Goal: Transaction & Acquisition: Purchase product/service

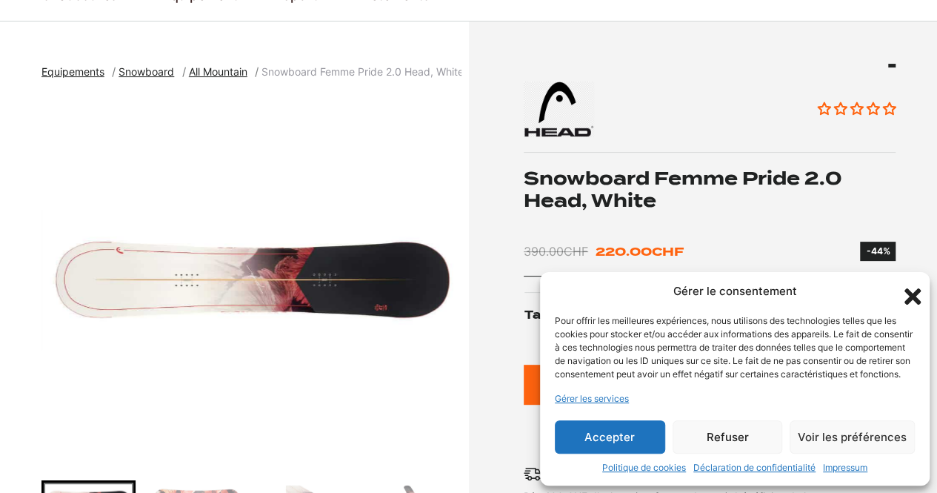
click at [906, 284] on icon "Fermer la boîte de dialogue" at bounding box center [912, 296] width 25 height 25
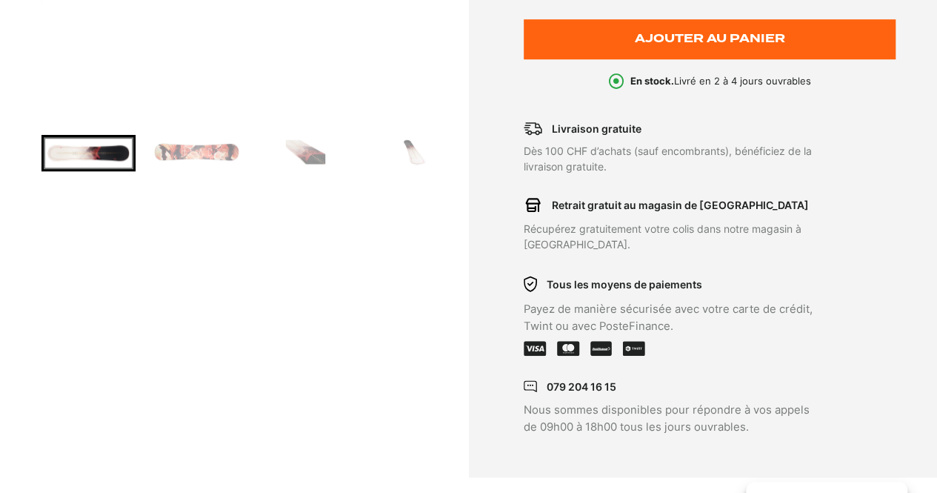
scroll to position [476, 0]
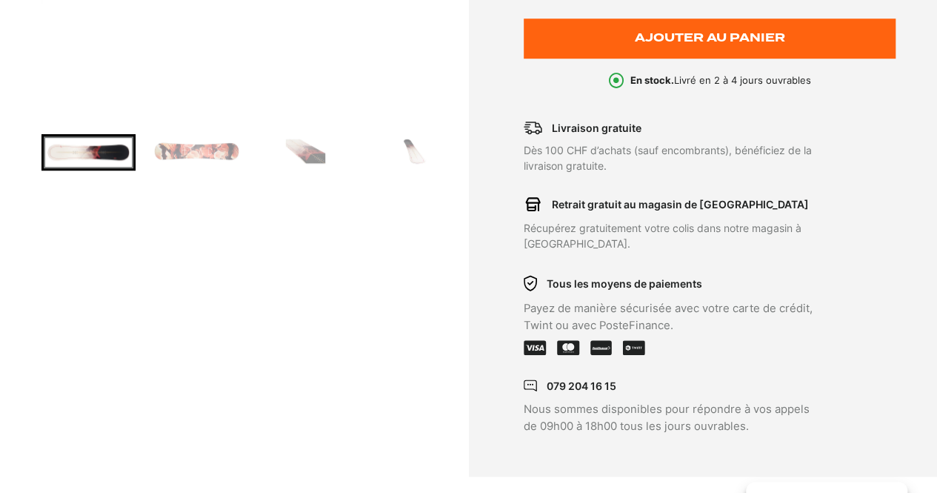
click at [233, 153] on img "Go to slide 2" at bounding box center [197, 151] width 90 height 30
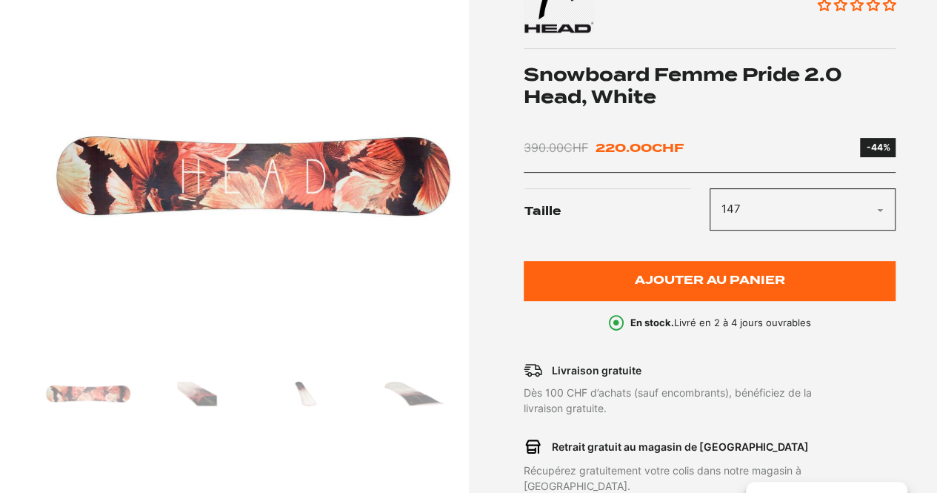
scroll to position [223, 0]
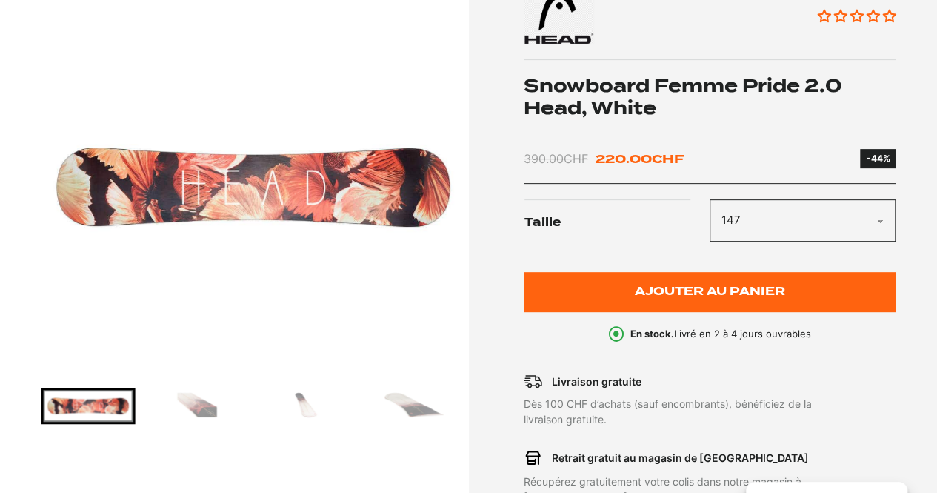
click at [179, 386] on div at bounding box center [251, 213] width 420 height 422
click at [222, 411] on img "Go to slide 3" at bounding box center [198, 405] width 90 height 30
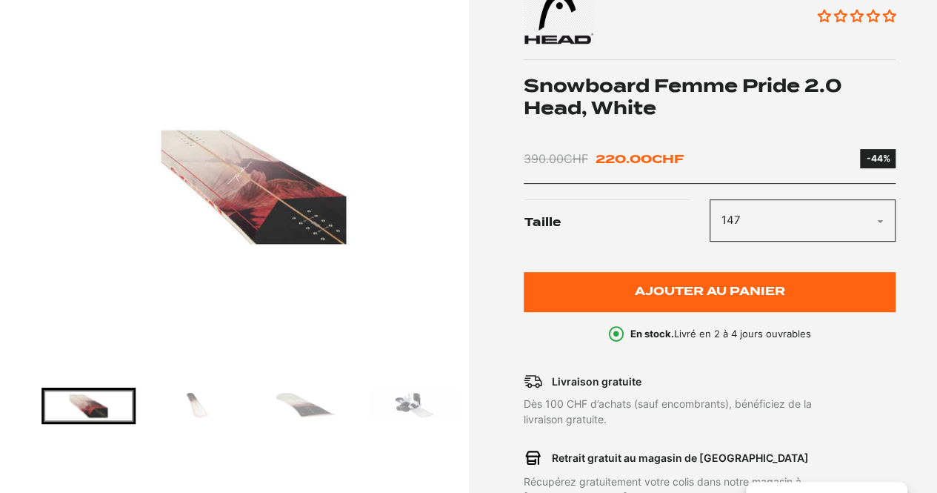
click at [285, 401] on img "Go to slide 5" at bounding box center [306, 405] width 90 height 30
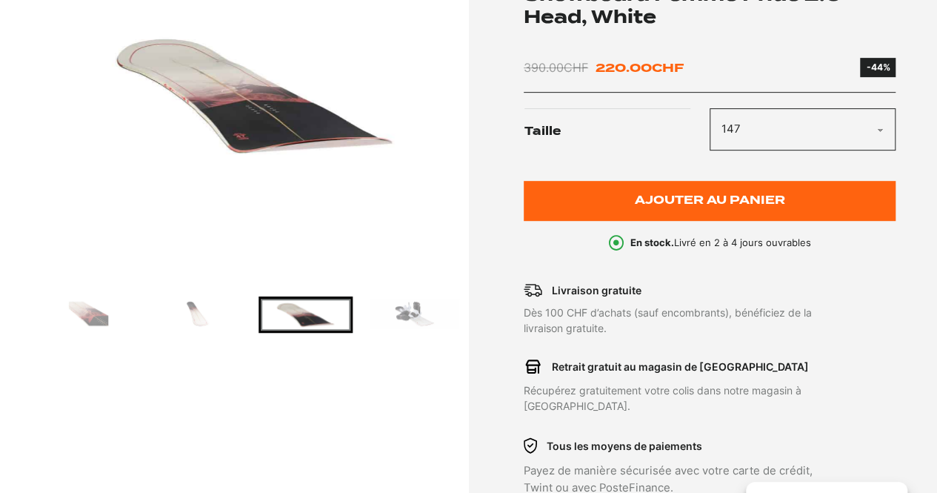
scroll to position [313, 0]
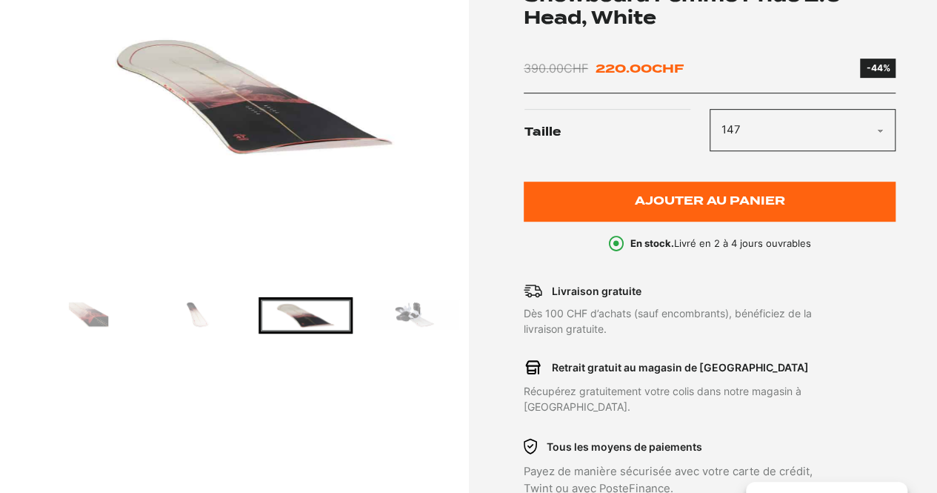
click at [80, 313] on img "Go to slide 3" at bounding box center [89, 314] width 90 height 30
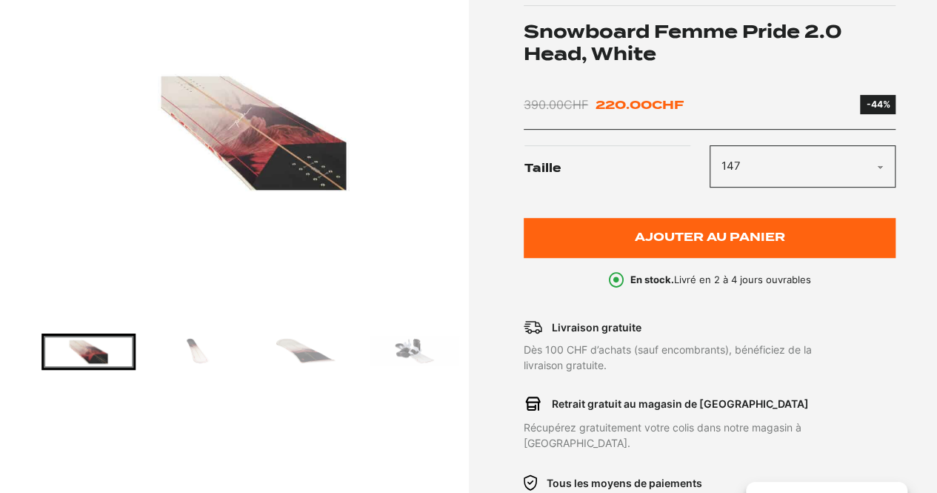
scroll to position [276, 0]
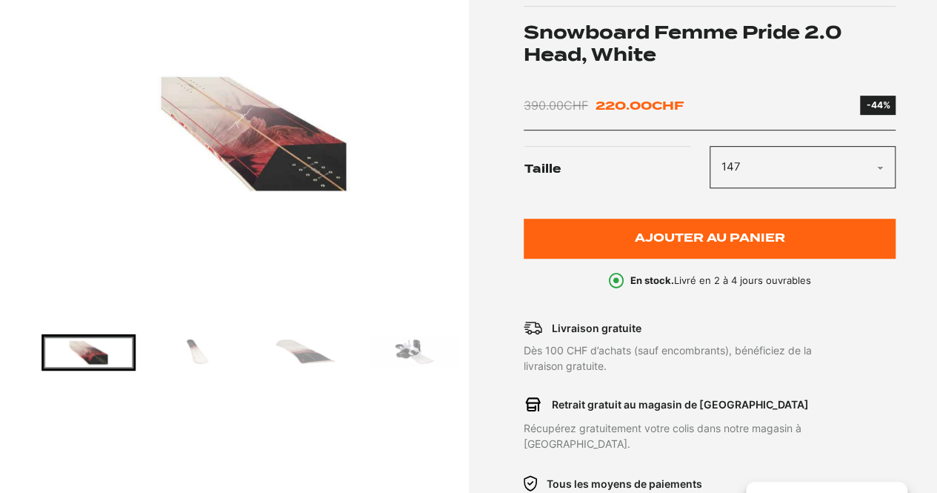
click at [420, 356] on img "Go to slide 6" at bounding box center [415, 351] width 90 height 30
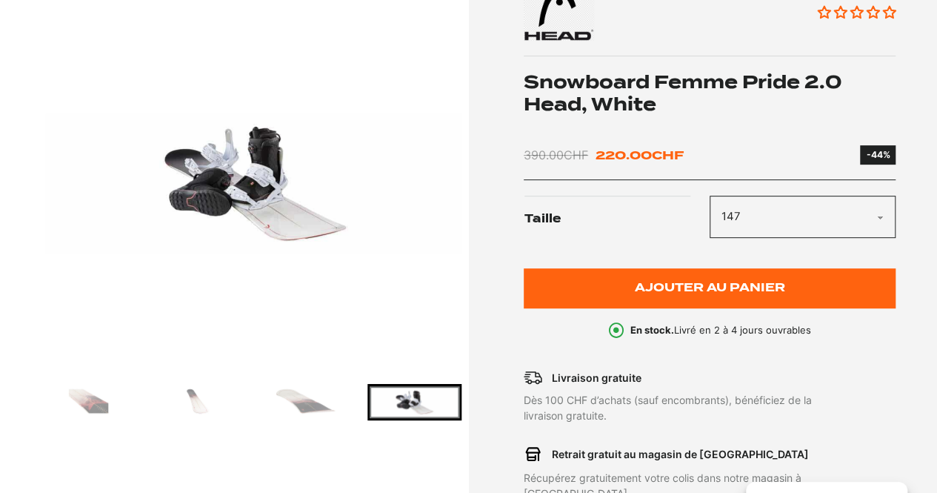
scroll to position [226, 0]
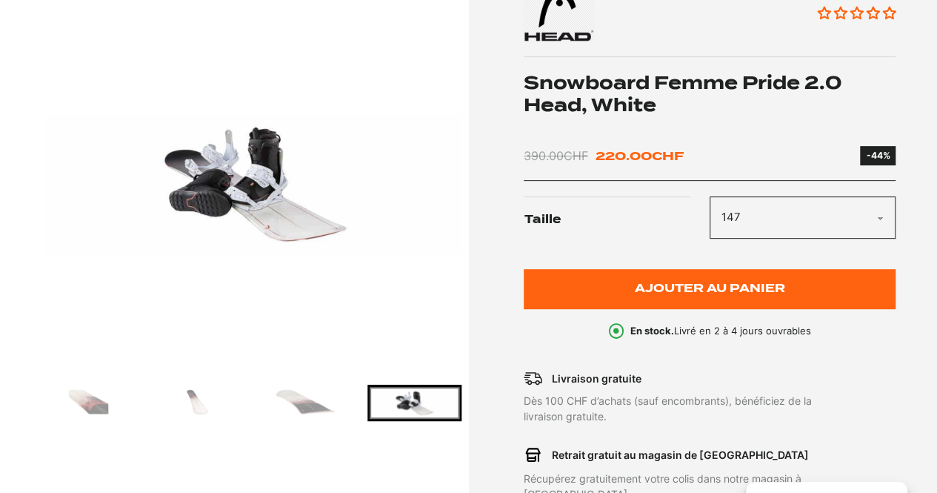
click at [288, 408] on img "Go to slide 5" at bounding box center [306, 402] width 90 height 30
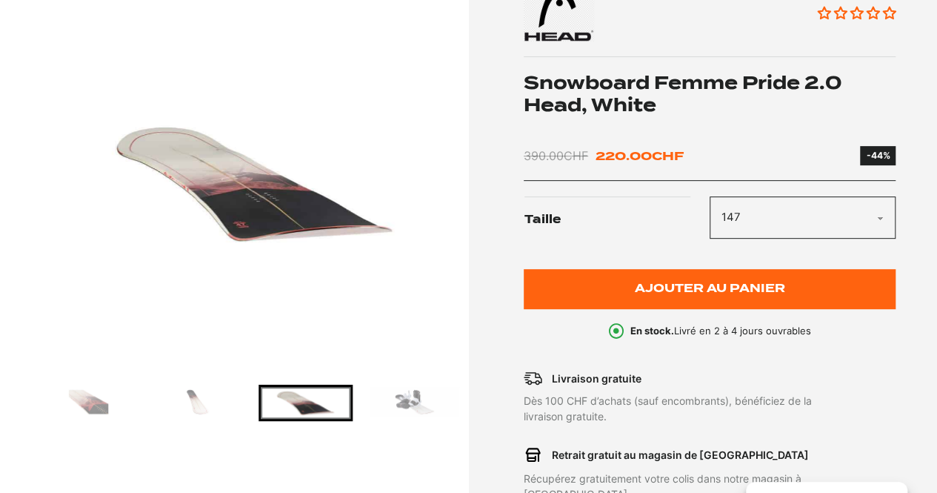
click at [215, 405] on img "Go to slide 4" at bounding box center [198, 402] width 90 height 30
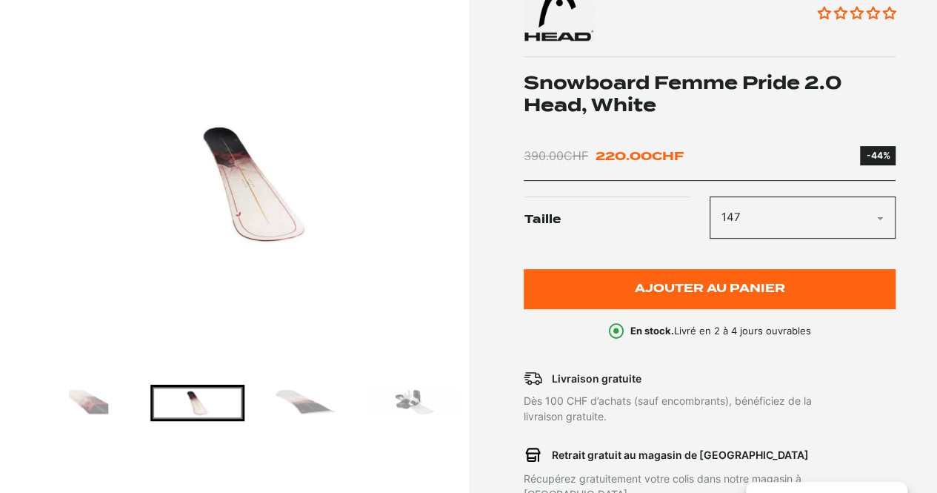
click at [83, 390] on img "Go to slide 3" at bounding box center [89, 402] width 90 height 30
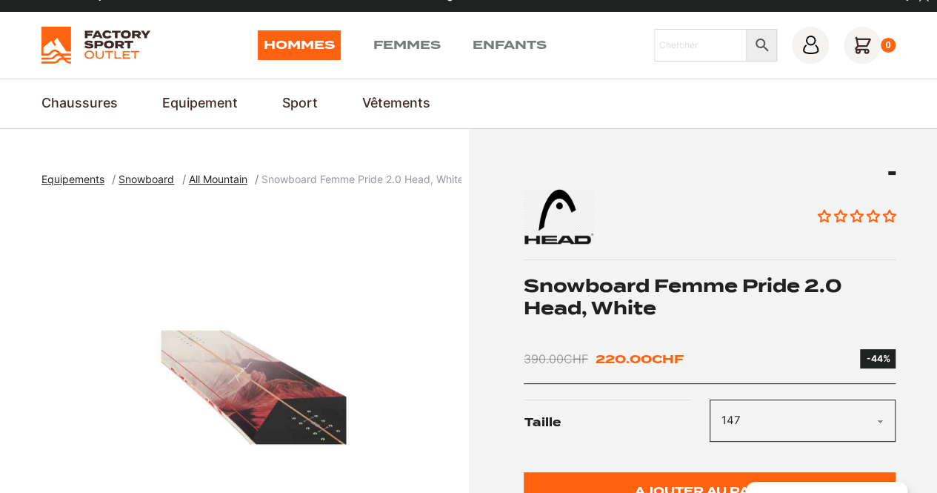
scroll to position [11, 0]
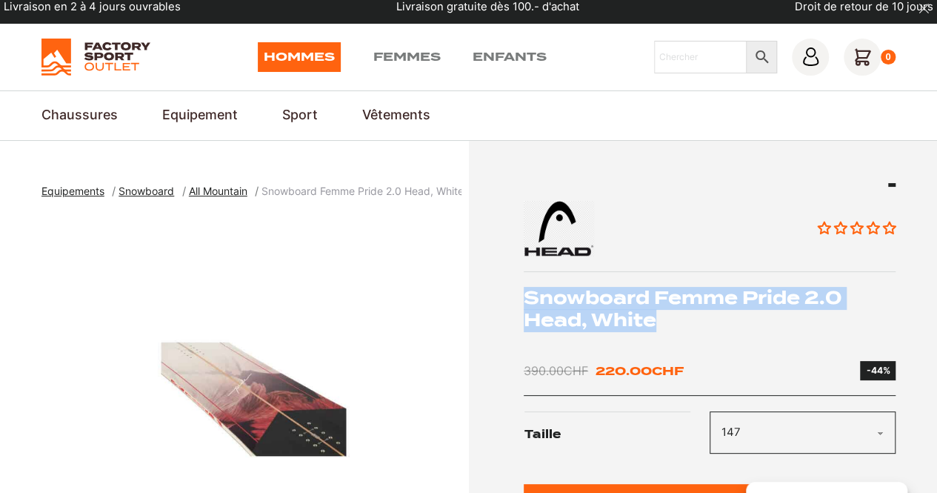
drag, startPoint x: 516, startPoint y: 282, endPoint x: 722, endPoint y: 333, distance: 212.3
copy h1 "Snowboard Femme Pride 2.0 Head, White"
